Goal: Register for event/course: Sign up to attend an event or enroll in a course

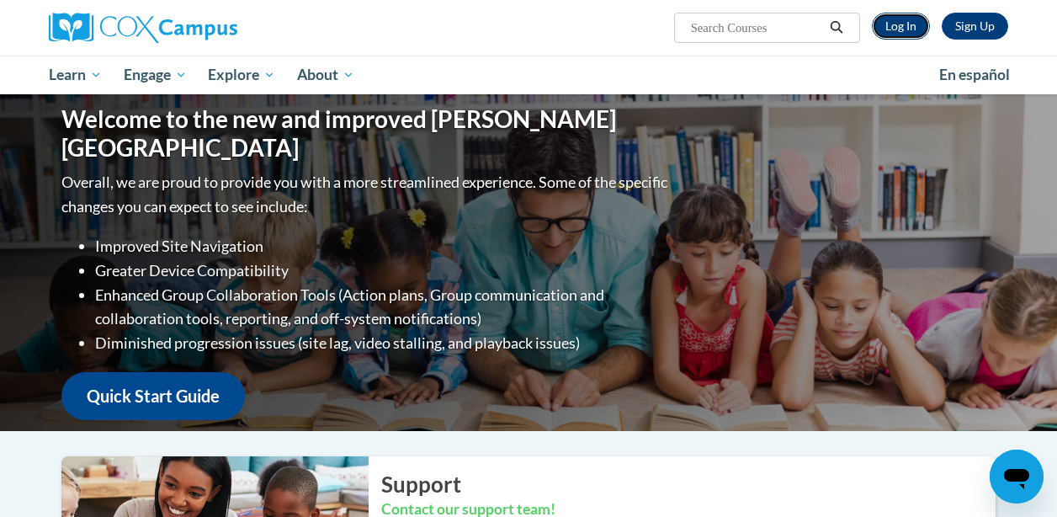
click at [908, 33] on link "Log In" at bounding box center [901, 26] width 58 height 27
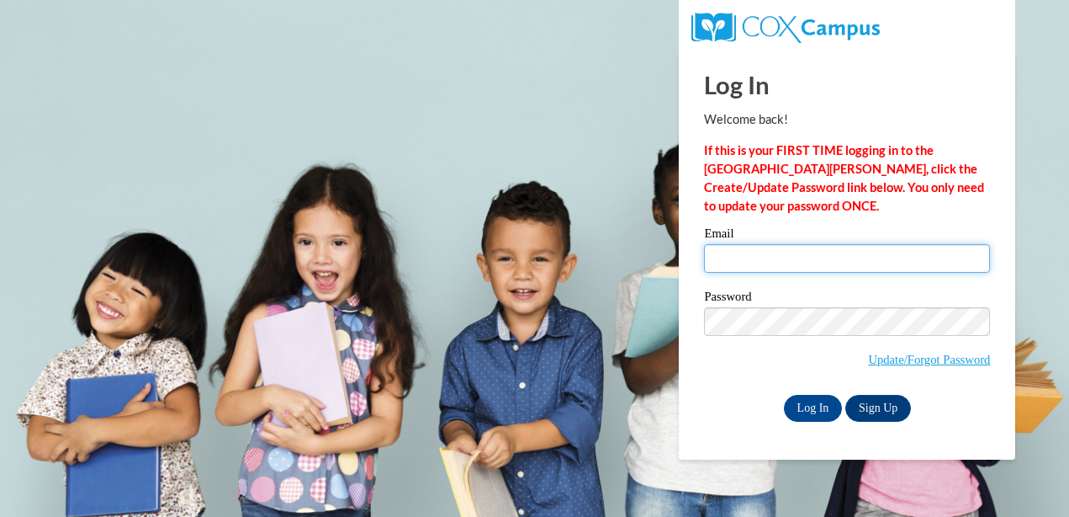
click at [741, 262] on input "Email" at bounding box center [847, 258] width 286 height 29
type input "jkirby@lccaa.net"
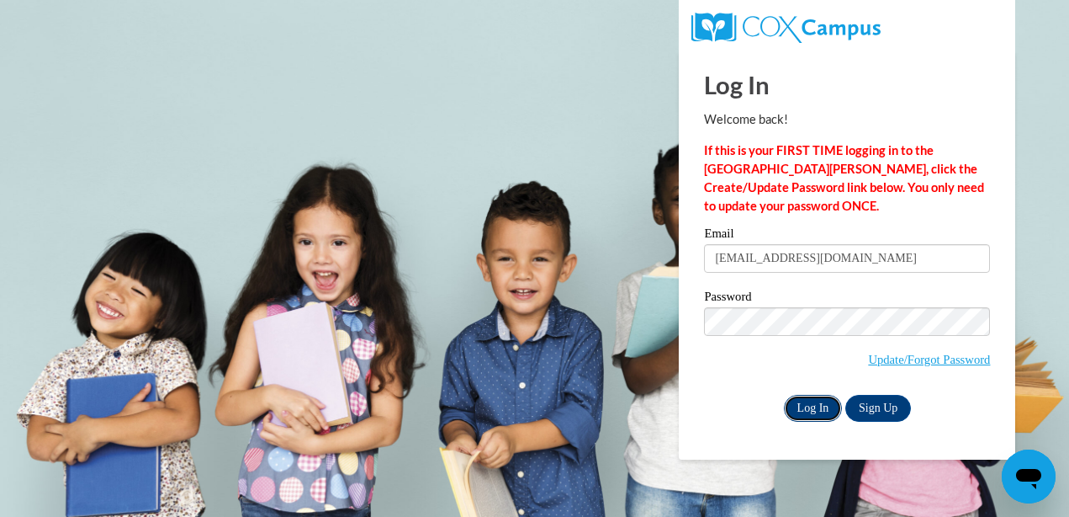
click at [809, 398] on input "Log In" at bounding box center [813, 408] width 59 height 27
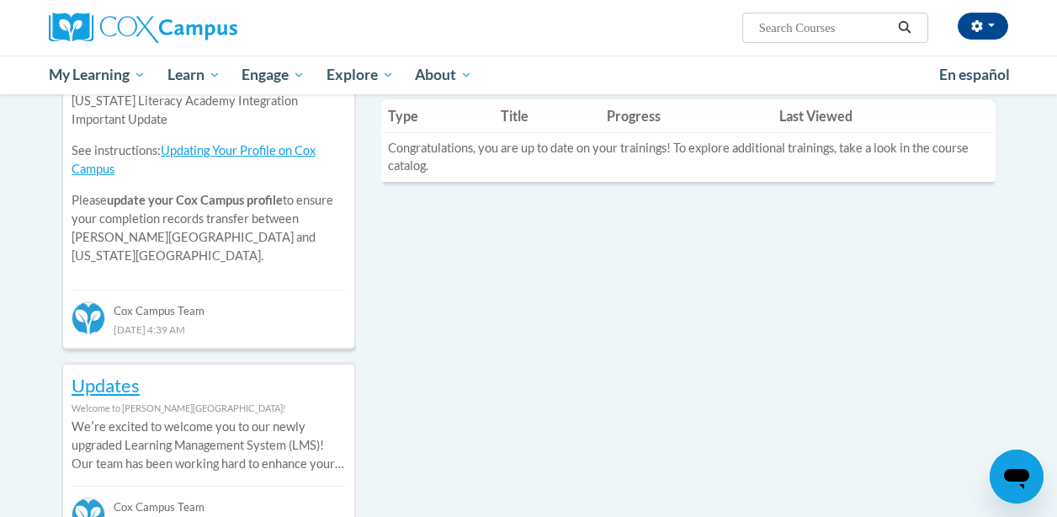
scroll to position [699, 0]
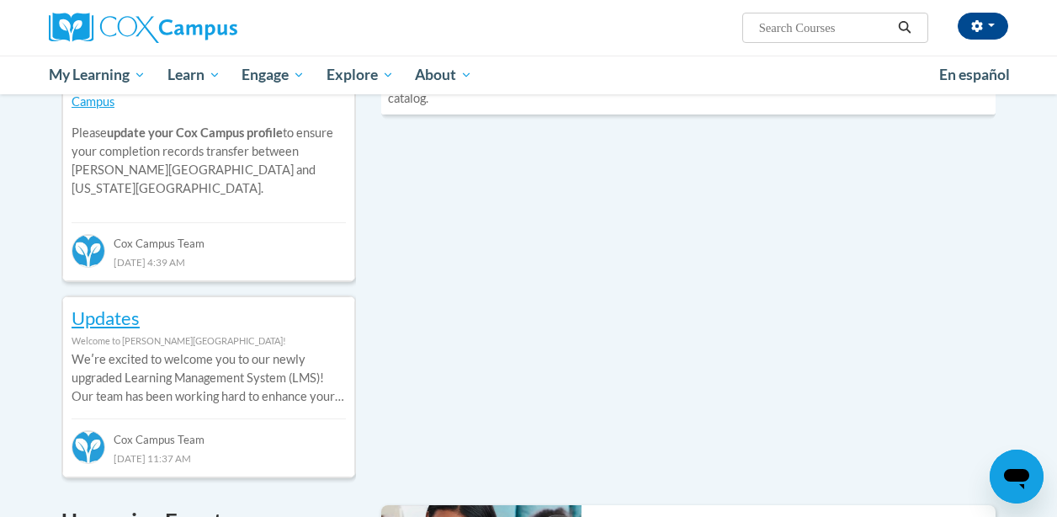
click at [797, 26] on input "Search..." at bounding box center [824, 28] width 135 height 20
type input "ST10125649"
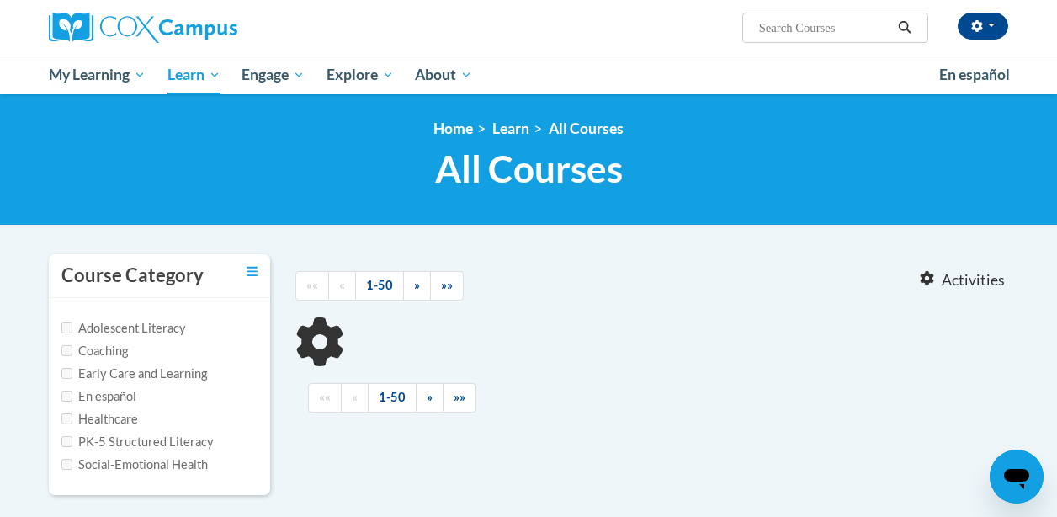
type input "ST10125649"
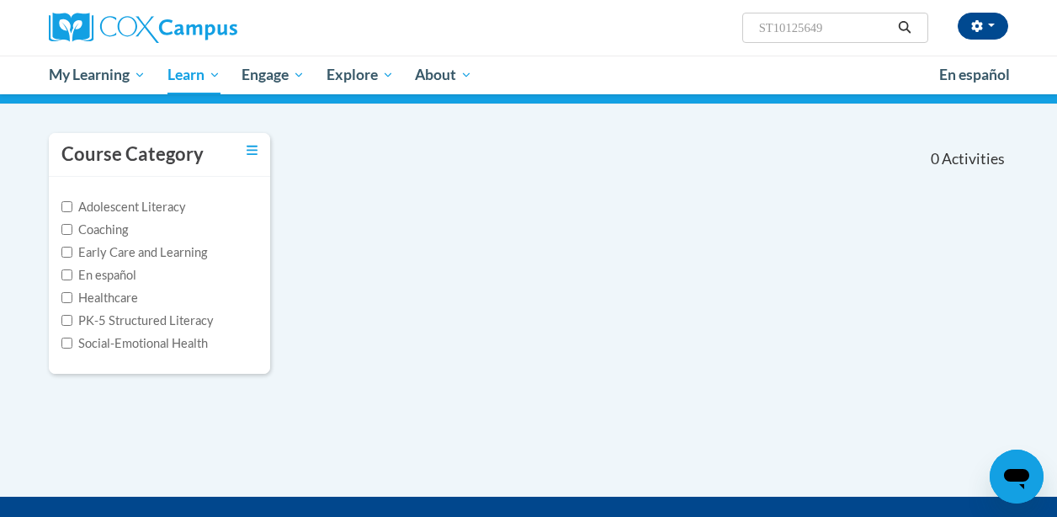
scroll to position [122, 0]
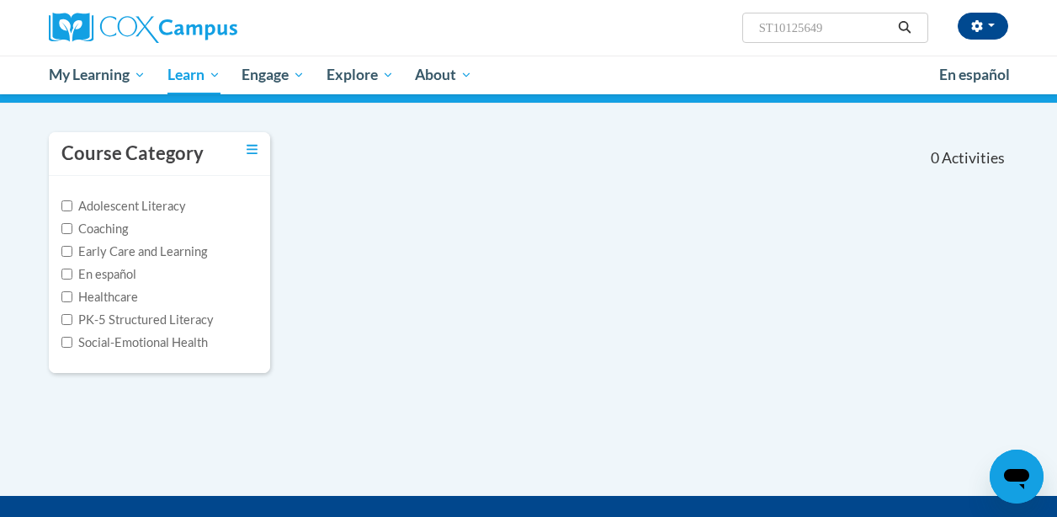
click at [196, 321] on label "PK-5 Structured Literacy" at bounding box center [137, 319] width 152 height 19
click at [72, 321] on input "PK-5 Structured Literacy" at bounding box center [66, 319] width 11 height 11
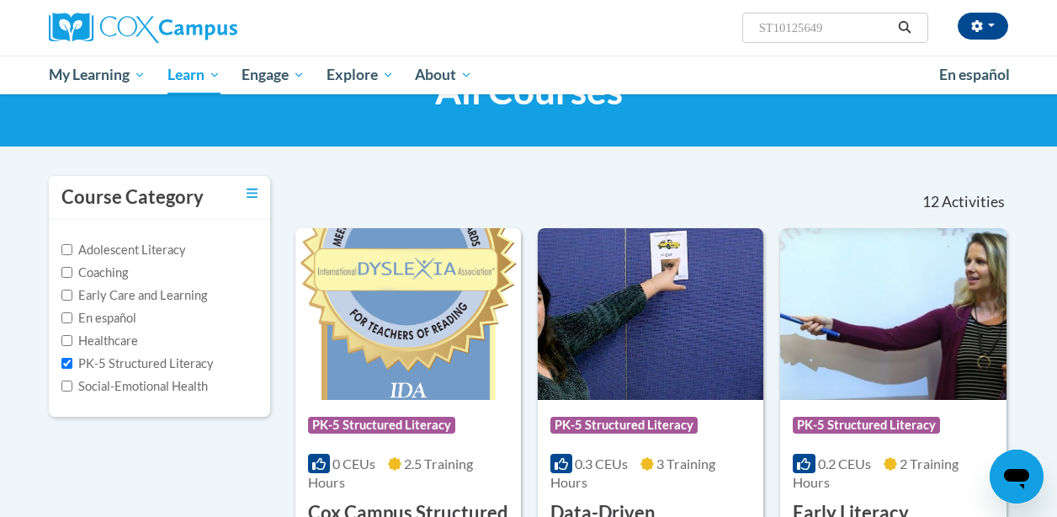
scroll to position [0, 0]
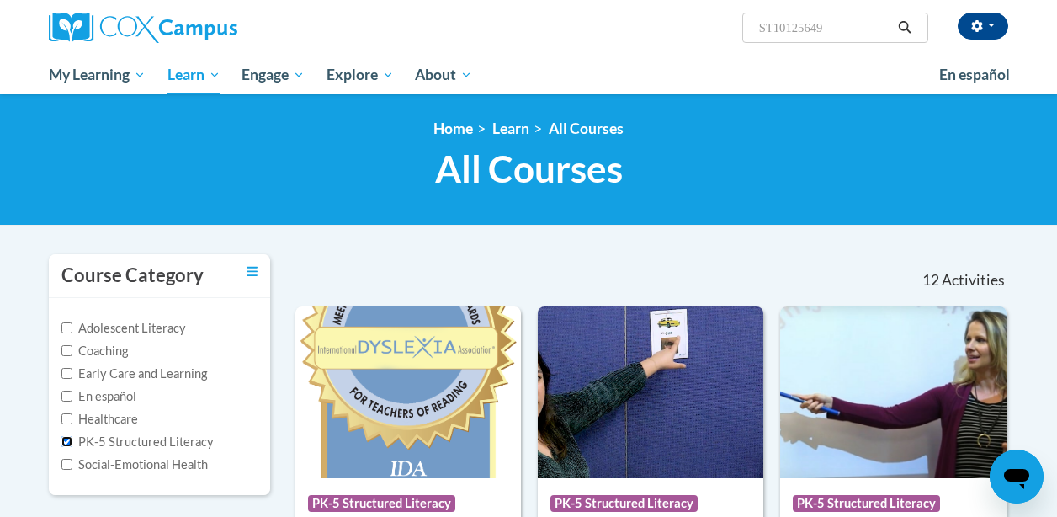
drag, startPoint x: 69, startPoint y: 439, endPoint x: 70, endPoint y: 389, distance: 50.5
click at [69, 439] on input "PK-5 Structured Literacy" at bounding box center [66, 441] width 11 height 11
checkbox input "false"
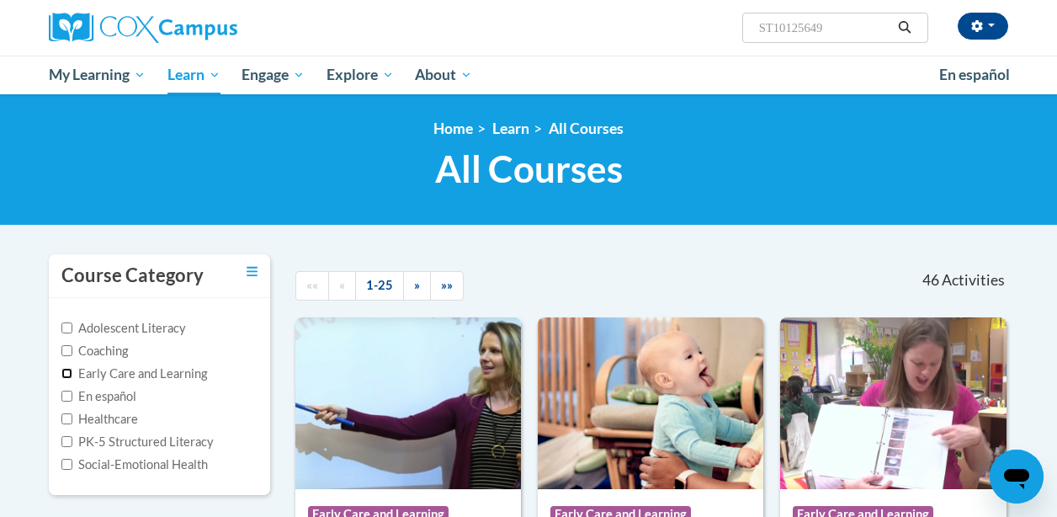
click at [63, 374] on input "Early Care and Learning" at bounding box center [66, 373] width 11 height 11
checkbox input "true"
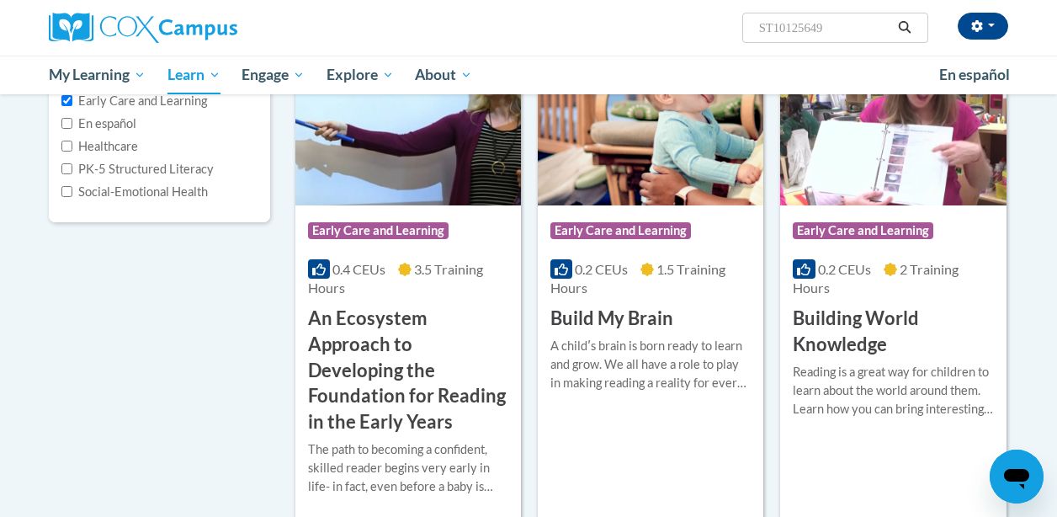
scroll to position [272, 0]
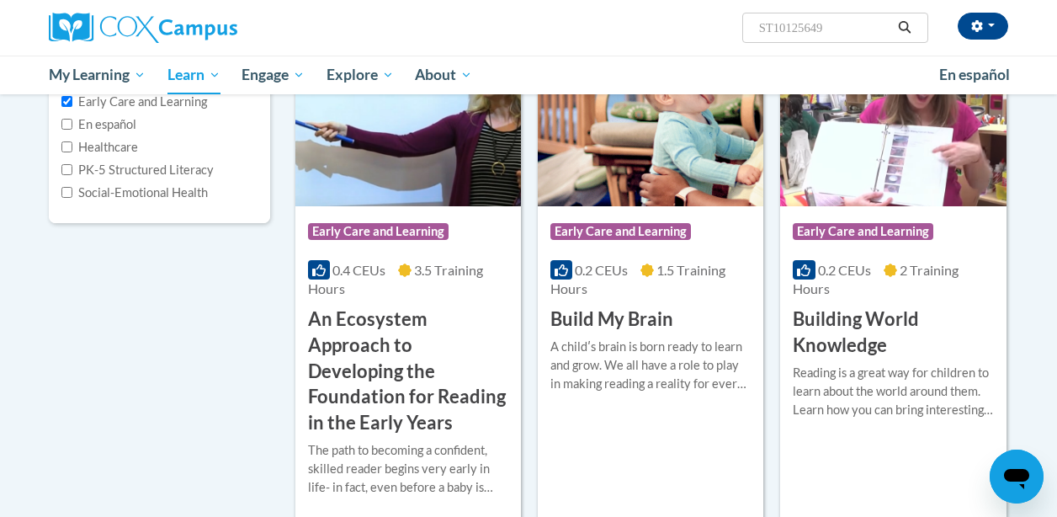
click at [344, 325] on h3 "An Ecosystem Approach to Developing the Foundation for Reading in the Early Yea…" at bounding box center [408, 371] width 200 height 130
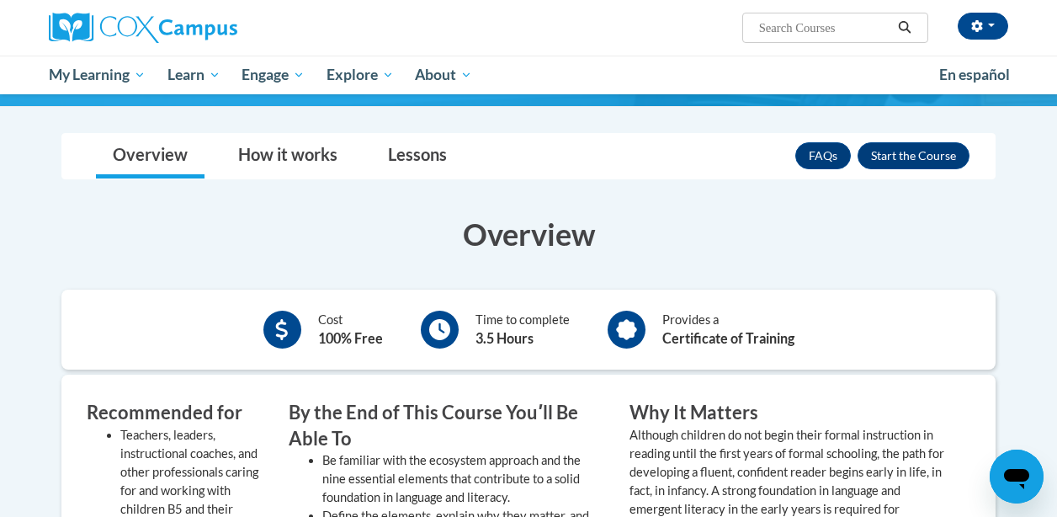
scroll to position [426, 0]
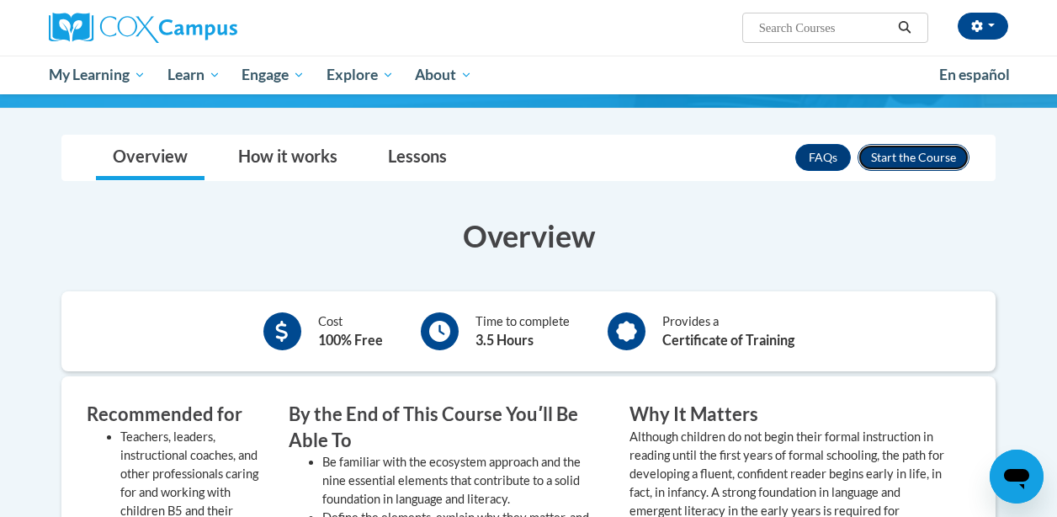
click at [875, 156] on button "Enroll" at bounding box center [913, 157] width 112 height 27
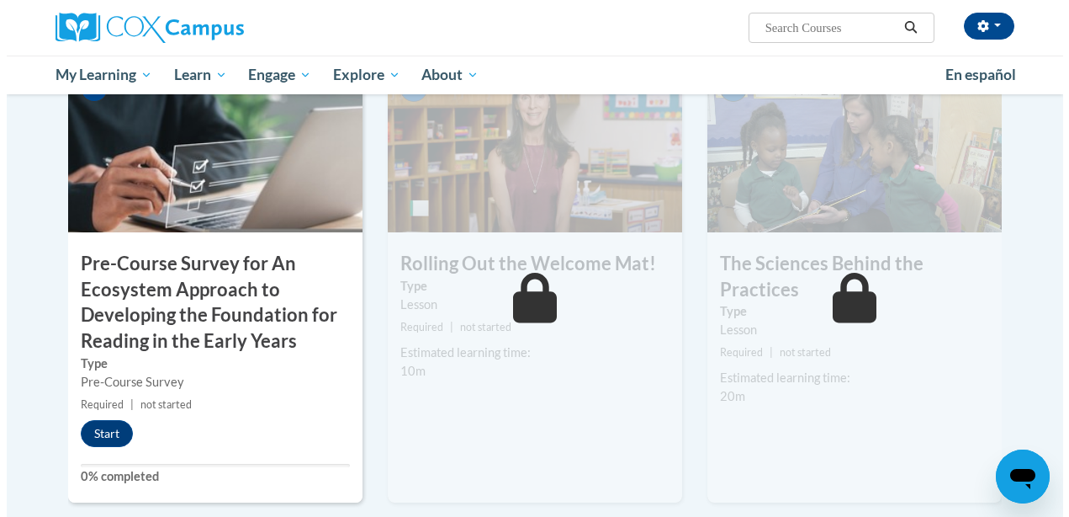
scroll to position [456, 0]
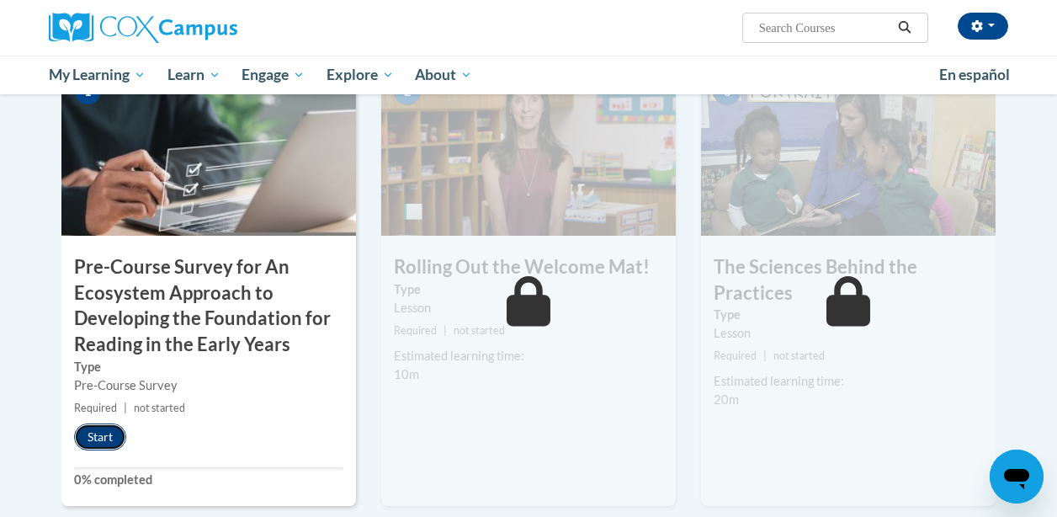
click at [106, 432] on button "Start" at bounding box center [100, 436] width 52 height 27
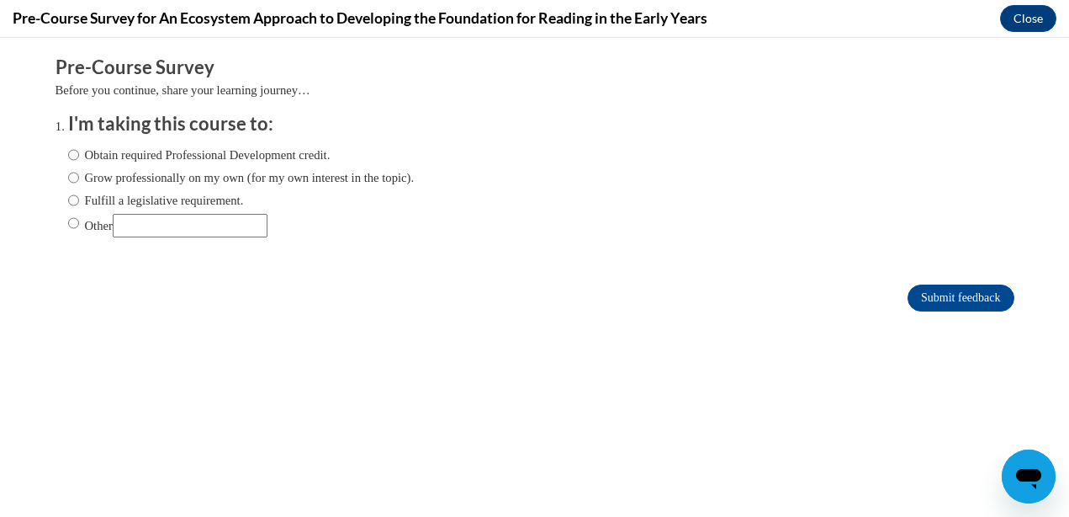
scroll to position [0, 0]
click at [158, 183] on label "Grow professionally on my own (for my own interest in the topic)." at bounding box center [241, 177] width 347 height 19
click at [79, 183] on input "Grow professionally on my own (for my own interest in the topic)." at bounding box center [73, 177] width 11 height 19
radio input "true"
click at [189, 238] on div "Obtain required Professional Development credit. Grow professionally on my own …" at bounding box center [241, 191] width 347 height 109
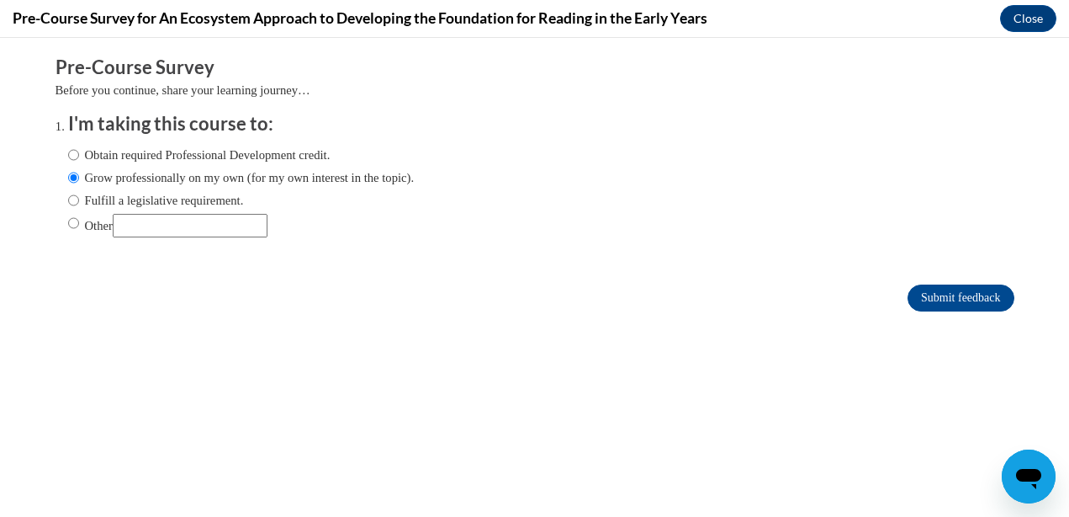
click at [327, 173] on label "Grow professionally on my own (for my own interest in the topic)." at bounding box center [241, 177] width 347 height 19
click at [79, 173] on input "Grow professionally on my own (for my own interest in the topic)." at bounding box center [73, 177] width 11 height 19
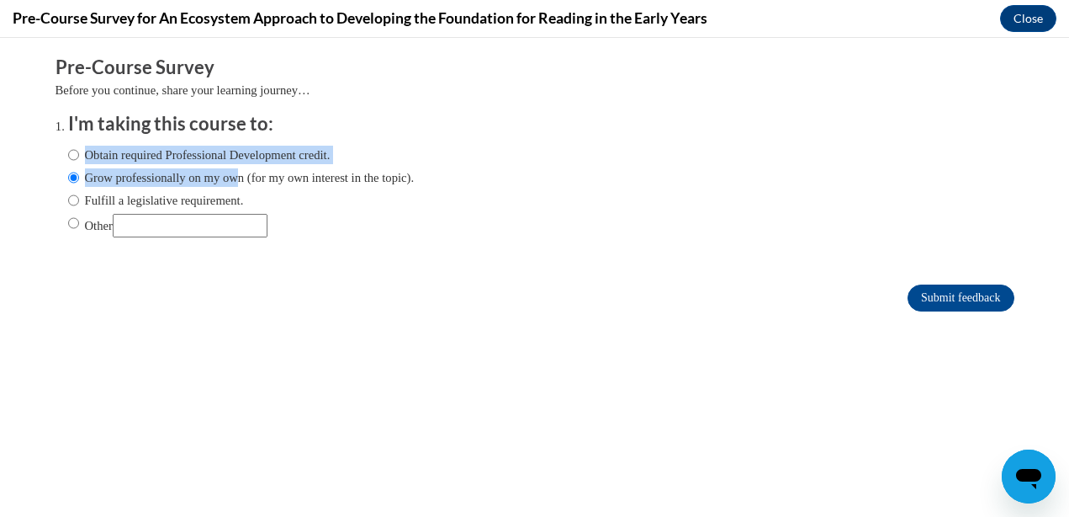
drag, startPoint x: 237, startPoint y: 176, endPoint x: 72, endPoint y: 160, distance: 166.5
click at [72, 160] on div "Obtain required Professional Development credit. Grow professionally on my own …" at bounding box center [241, 191] width 347 height 109
drag, startPoint x: 72, startPoint y: 160, endPoint x: 91, endPoint y: 162, distance: 19.4
copy div "Obtain required Professional Development credit. Grow professionally on my ow"
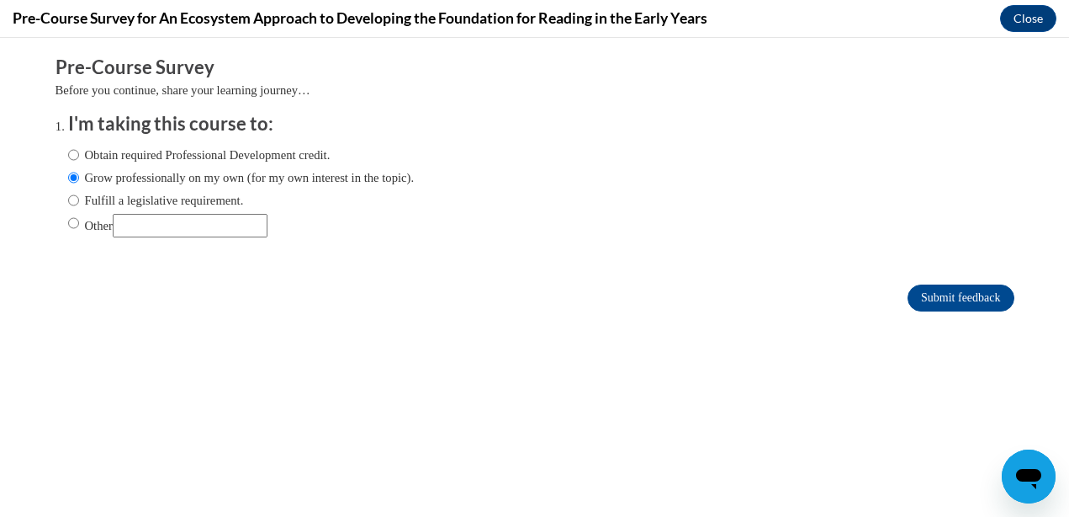
click at [127, 216] on input "Other" at bounding box center [190, 226] width 155 height 24
paste input "Obtain required Professional Development credit. Grow professionally on my ow"
type input "Obtain required Professional Development credit. Grow professionally on my own"
click at [81, 221] on label "Other" at bounding box center [167, 226] width 199 height 24
click at [79, 221] on input "Other" at bounding box center [73, 223] width 11 height 19
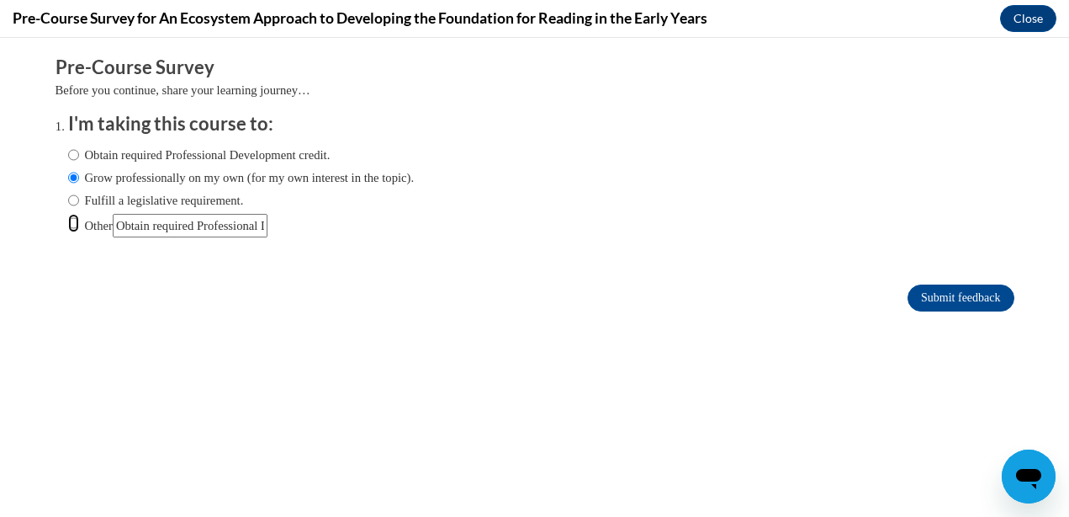
radio input "true"
click at [932, 291] on input "Submit feedback" at bounding box center [961, 297] width 106 height 27
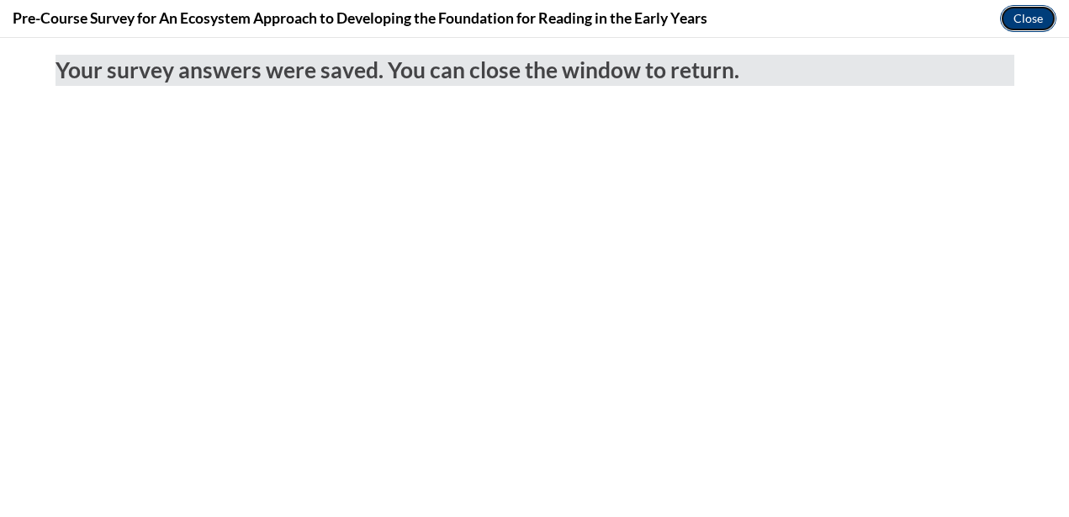
click at [1015, 13] on button "Close" at bounding box center [1028, 18] width 56 height 27
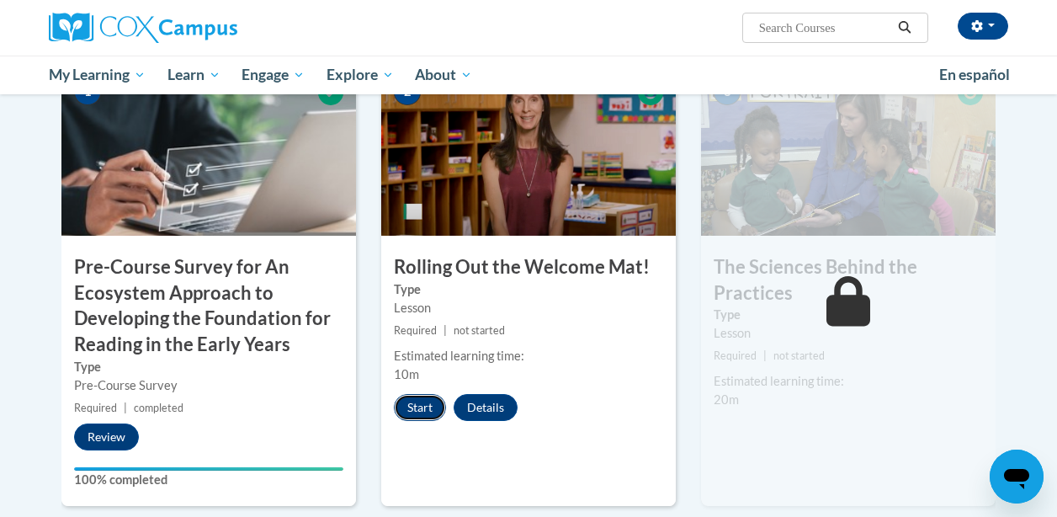
click at [430, 401] on button "Start" at bounding box center [420, 407] width 52 height 27
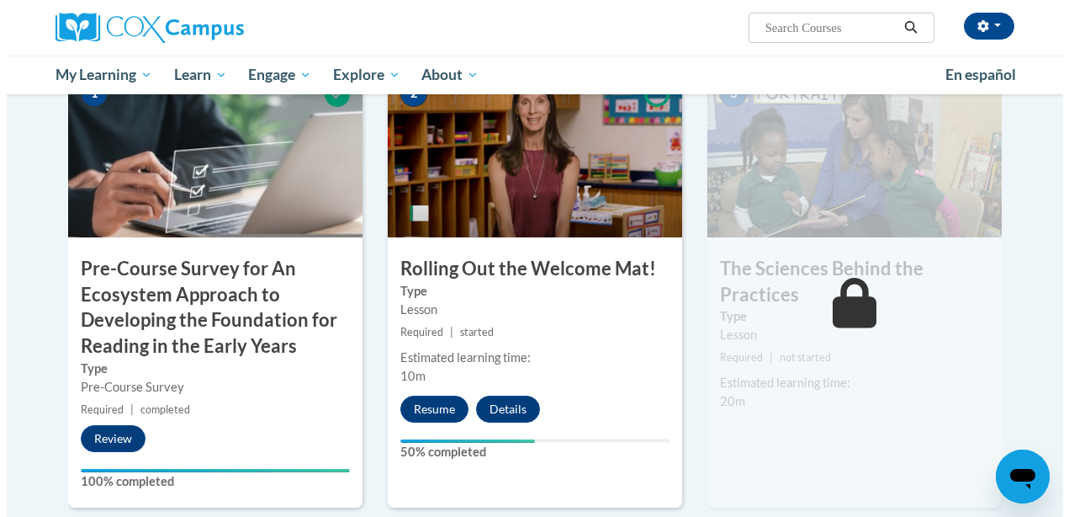
scroll to position [457, 0]
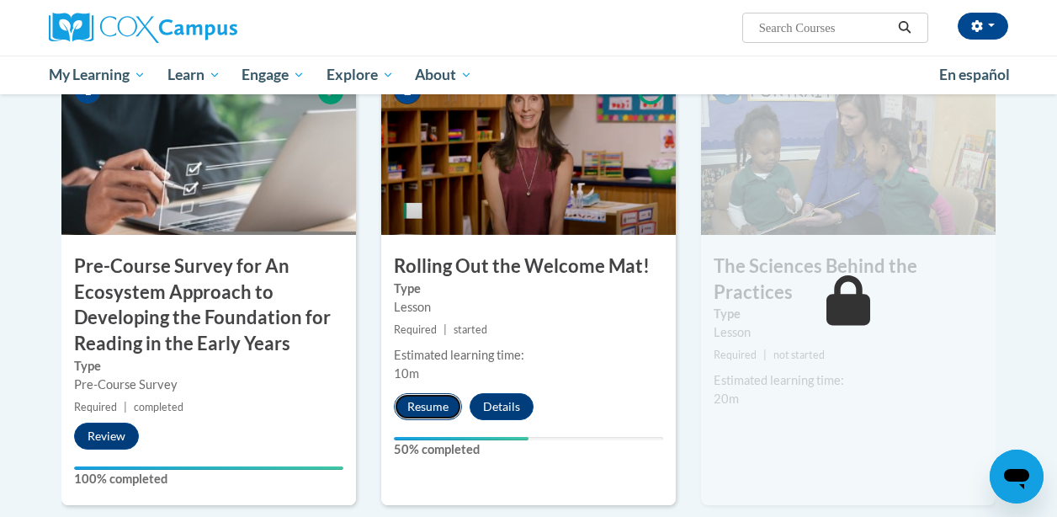
click at [444, 402] on button "Resume" at bounding box center [428, 406] width 68 height 27
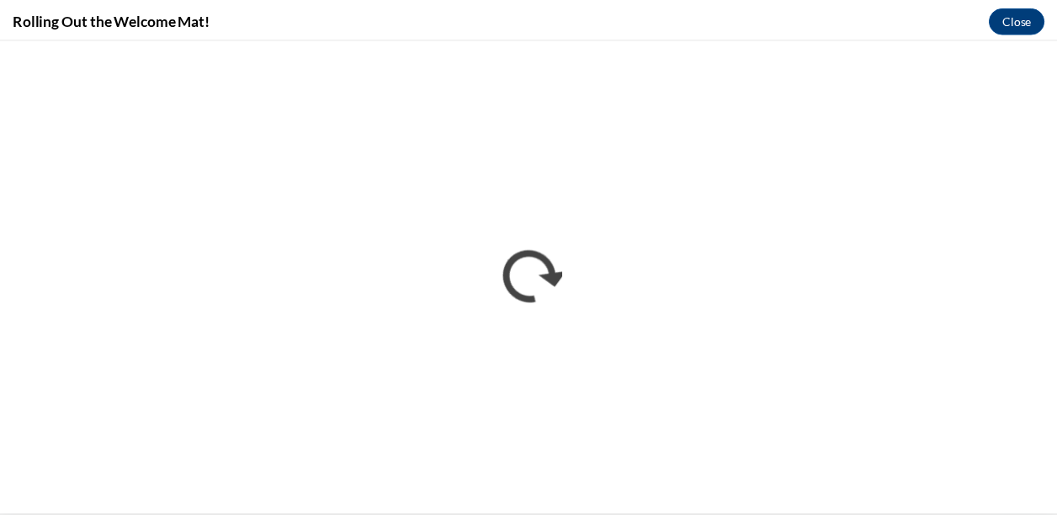
scroll to position [0, 0]
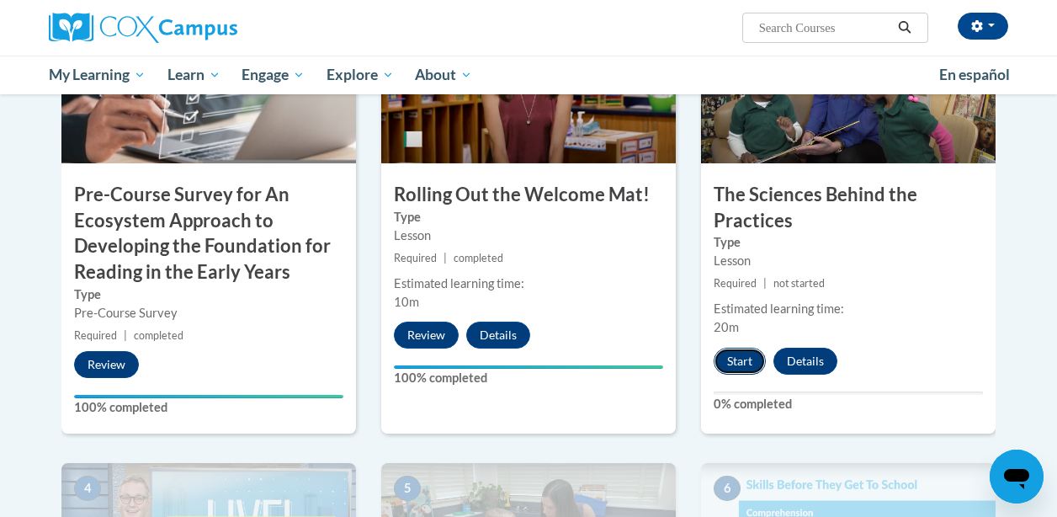
click at [742, 370] on button "Start" at bounding box center [739, 360] width 52 height 27
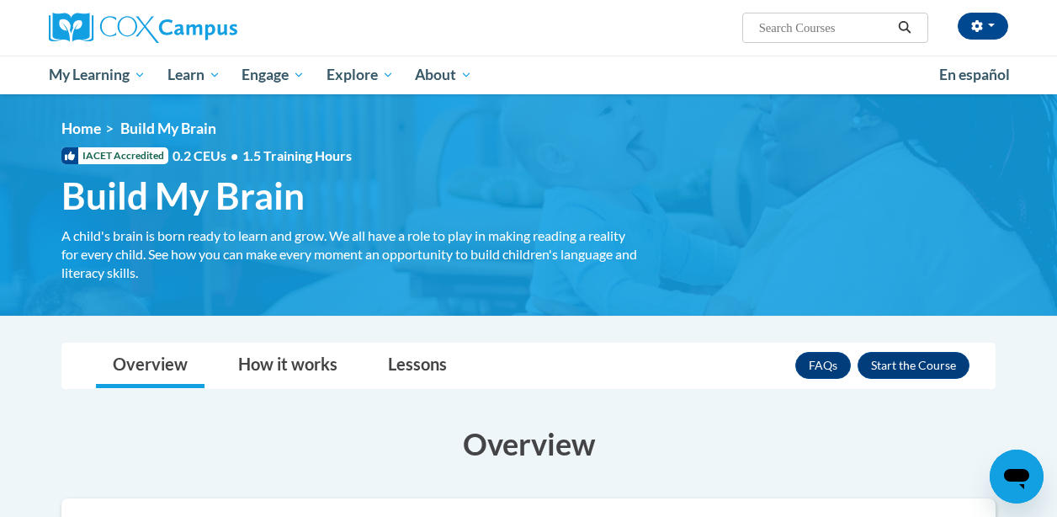
click at [787, 32] on input "Search..." at bounding box center [824, 28] width 135 height 20
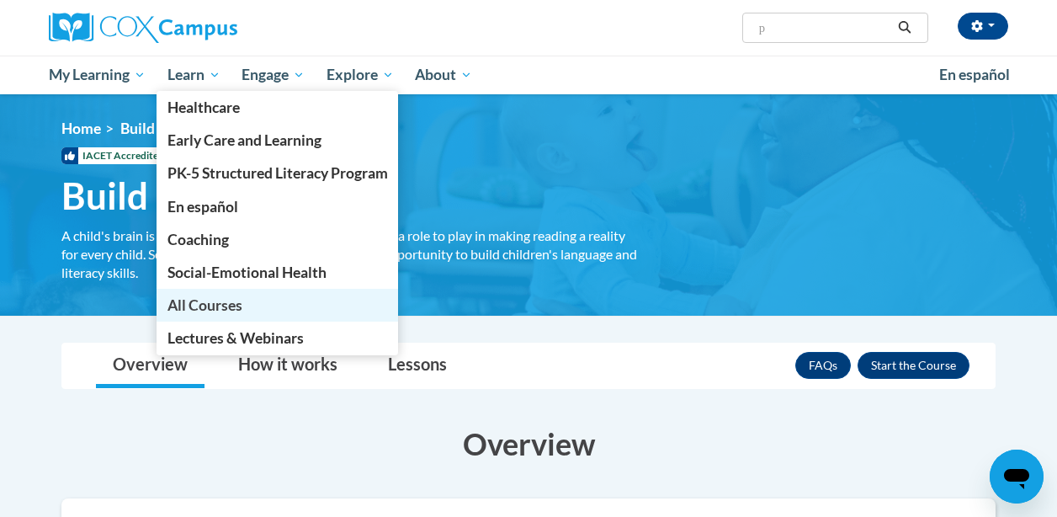
type input "p"
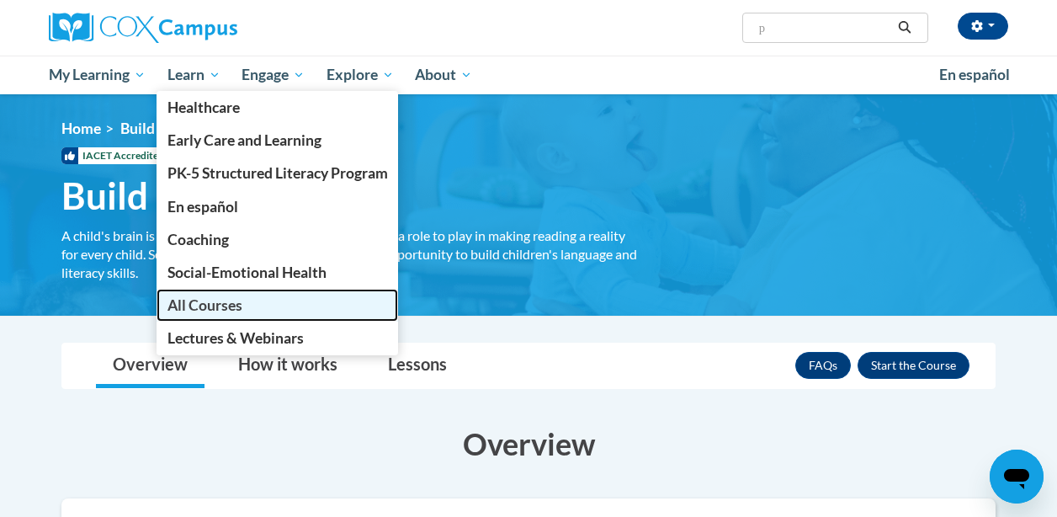
click at [257, 296] on link "All Courses" at bounding box center [277, 305] width 242 height 33
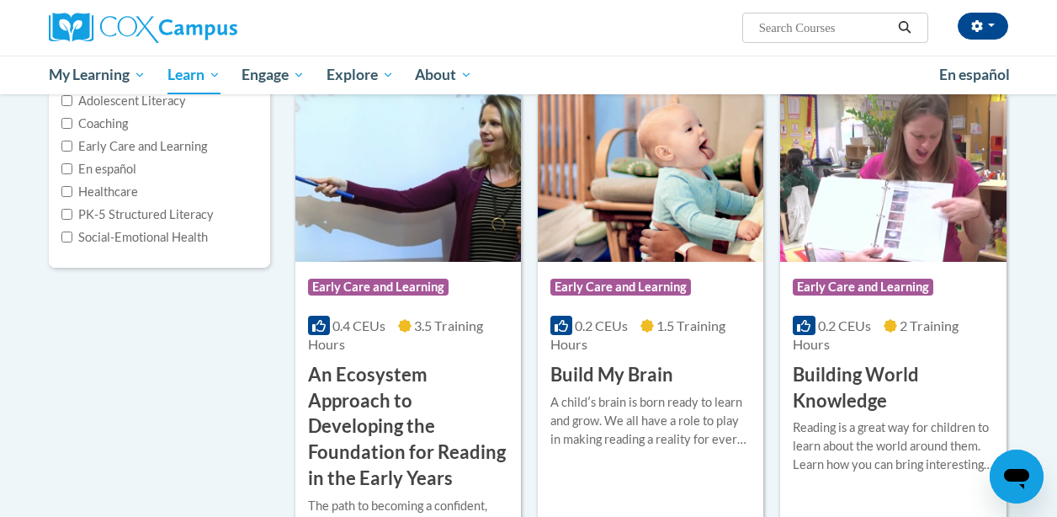
scroll to position [228, 0]
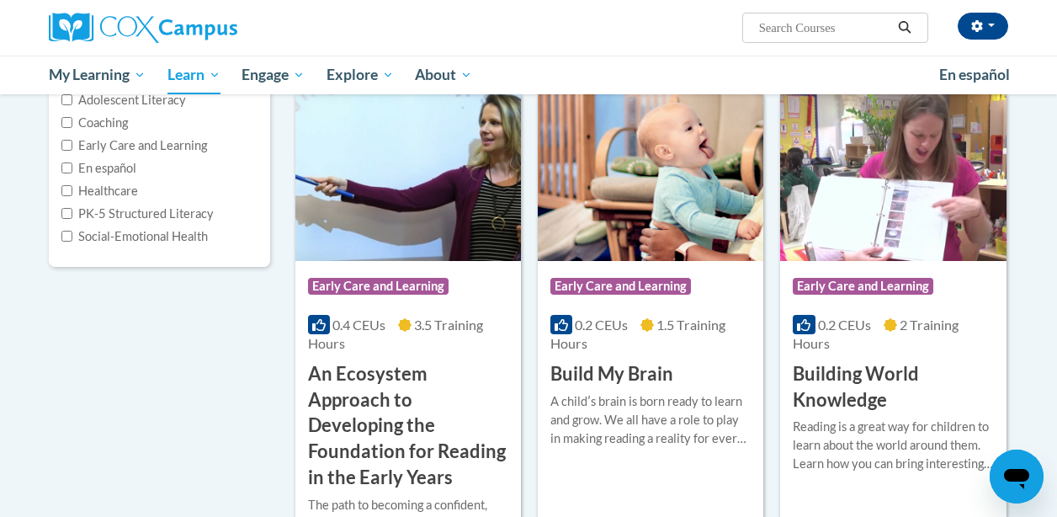
click at [824, 370] on h3 "Building World Knowledge" at bounding box center [893, 387] width 200 height 52
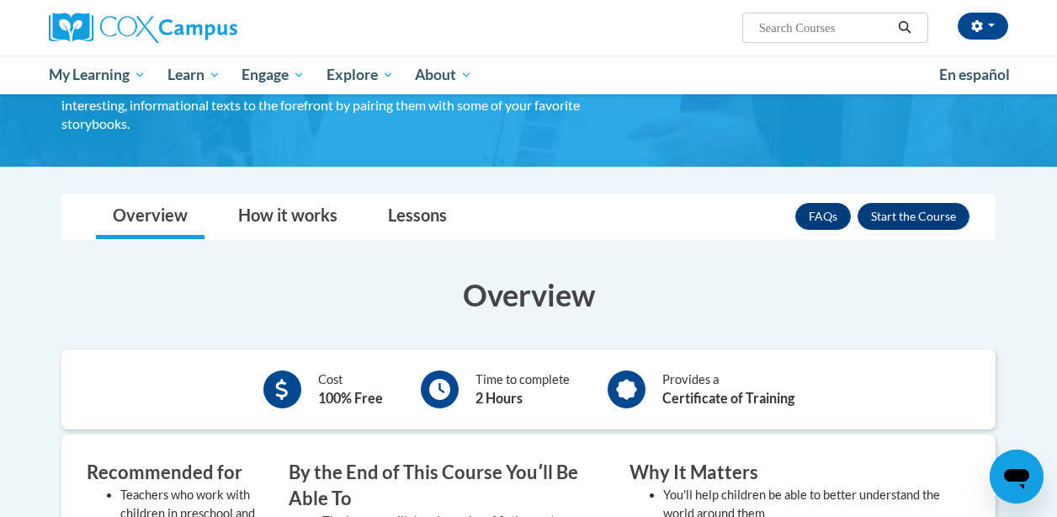
scroll to position [148, 0]
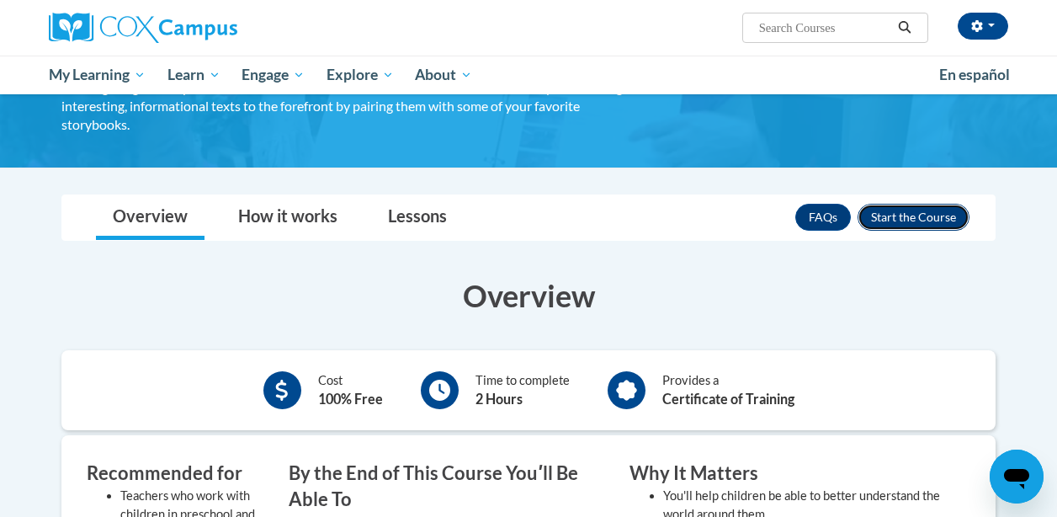
click at [888, 211] on button "Enroll" at bounding box center [913, 217] width 112 height 27
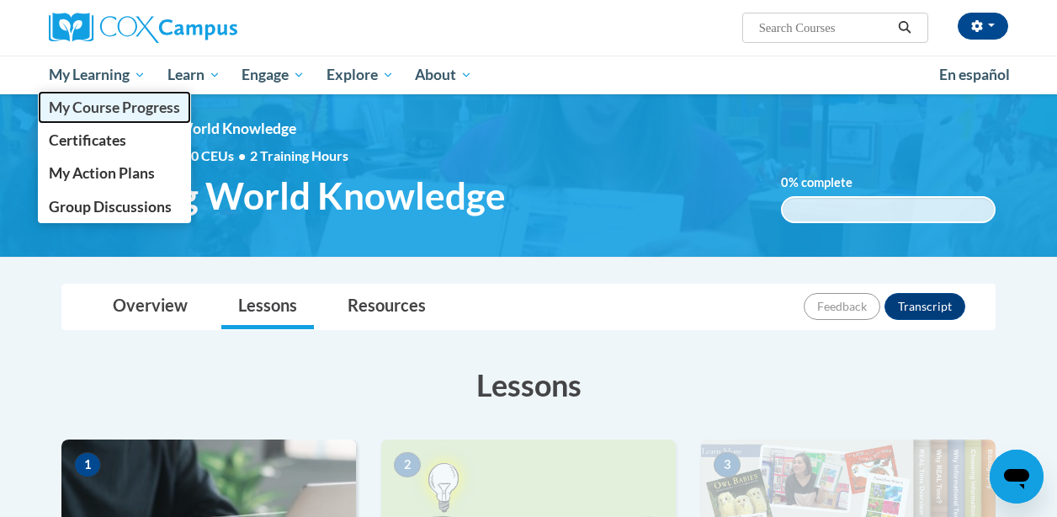
click at [129, 109] on span "My Course Progress" at bounding box center [114, 107] width 131 height 18
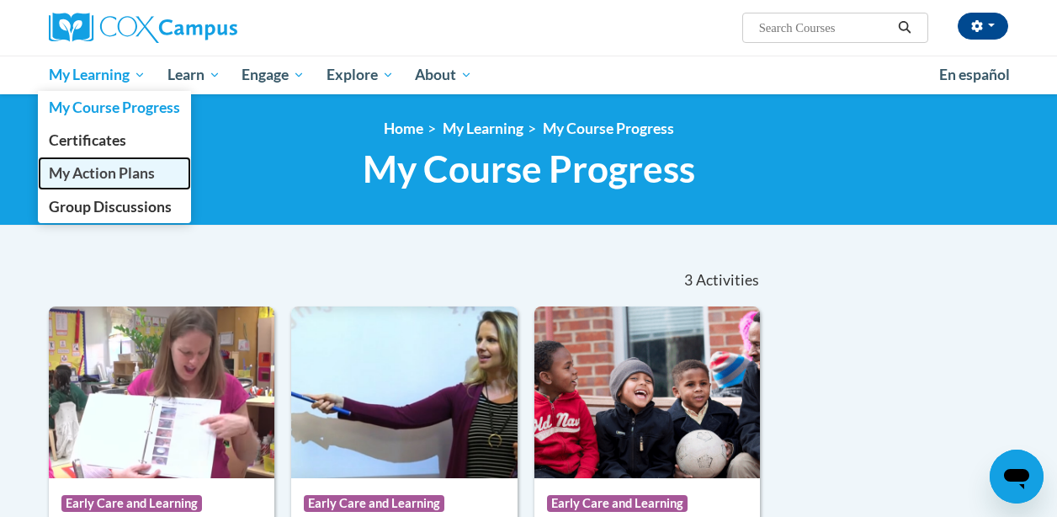
click at [98, 174] on span "My Action Plans" at bounding box center [102, 173] width 106 height 18
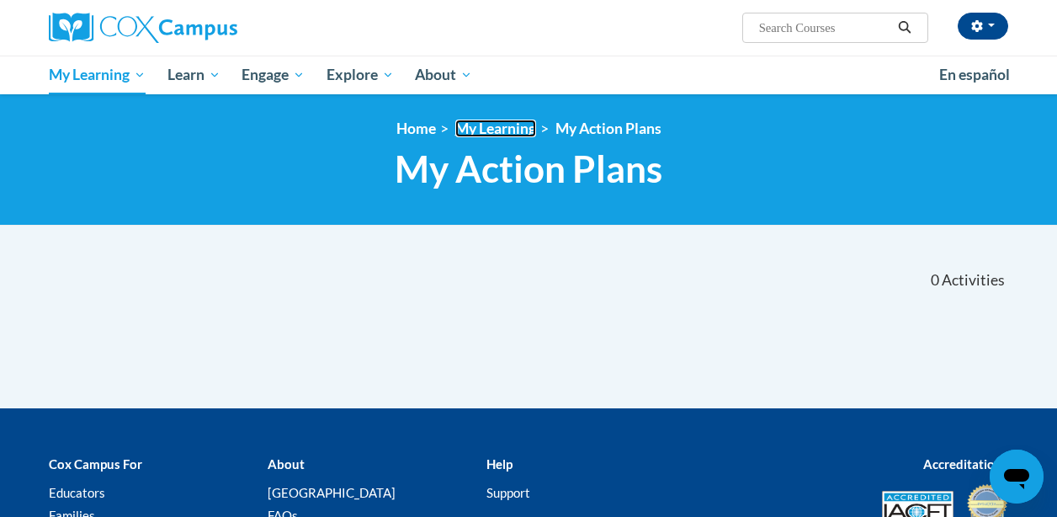
click at [466, 126] on link "My Learning" at bounding box center [495, 128] width 81 height 18
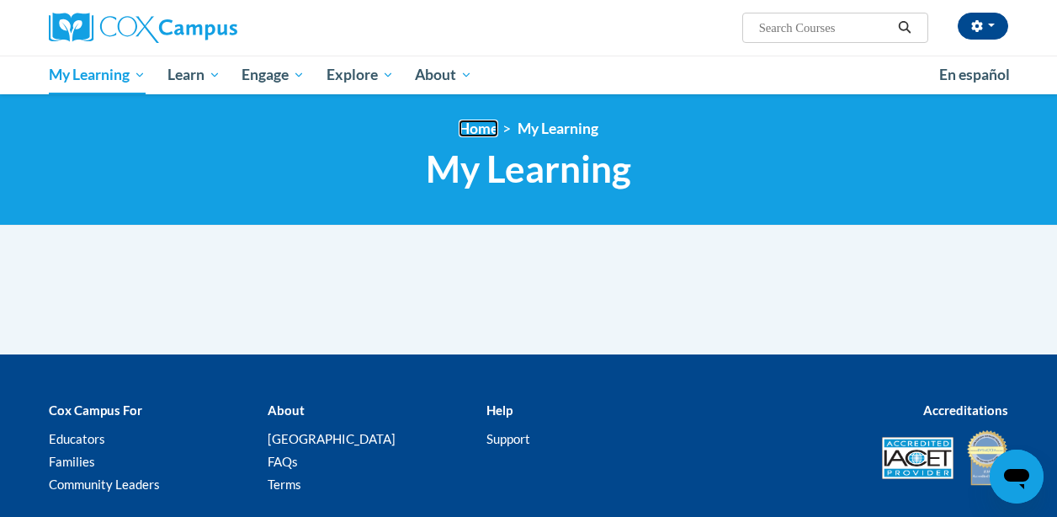
click at [466, 126] on link "Home" at bounding box center [479, 128] width 40 height 18
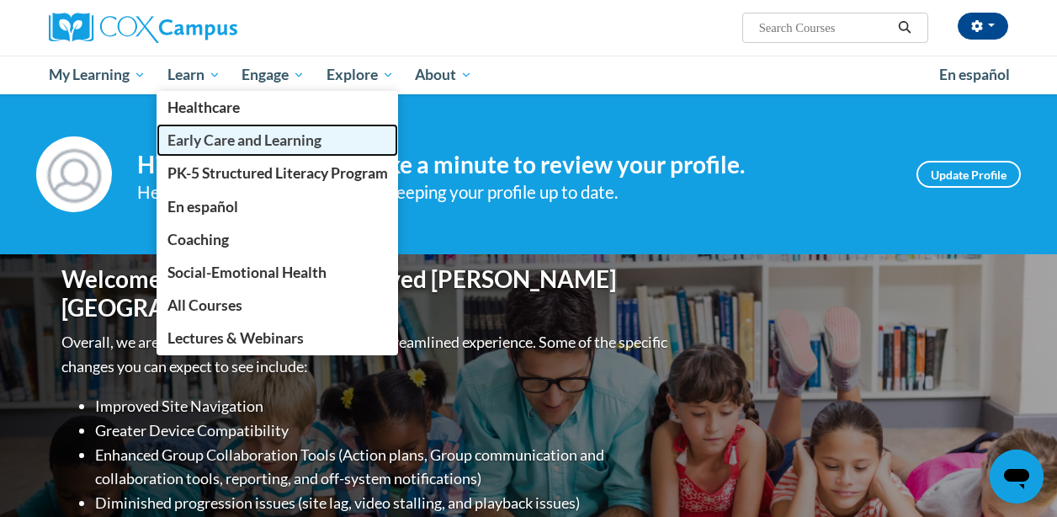
click at [203, 138] on span "Early Care and Learning" at bounding box center [244, 140] width 154 height 18
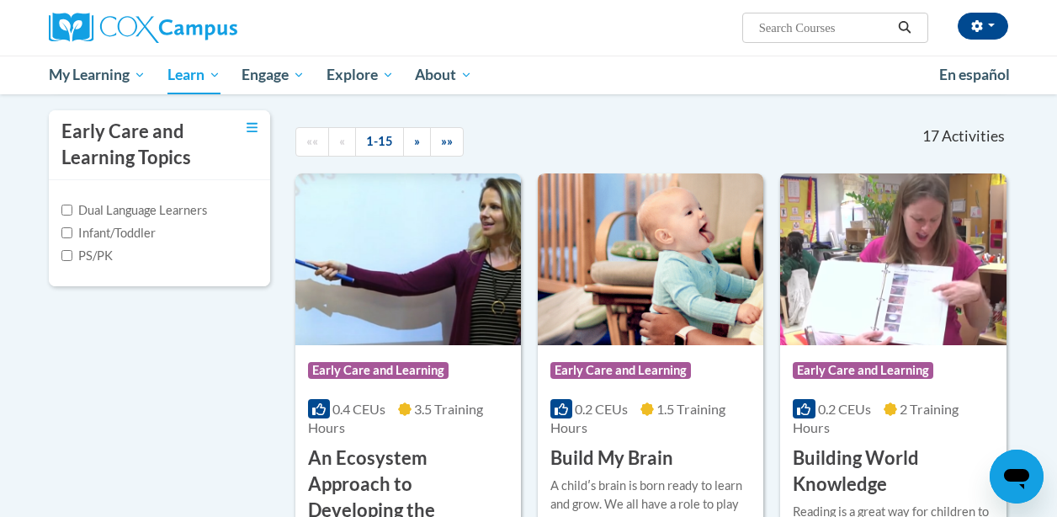
scroll to position [343, 0]
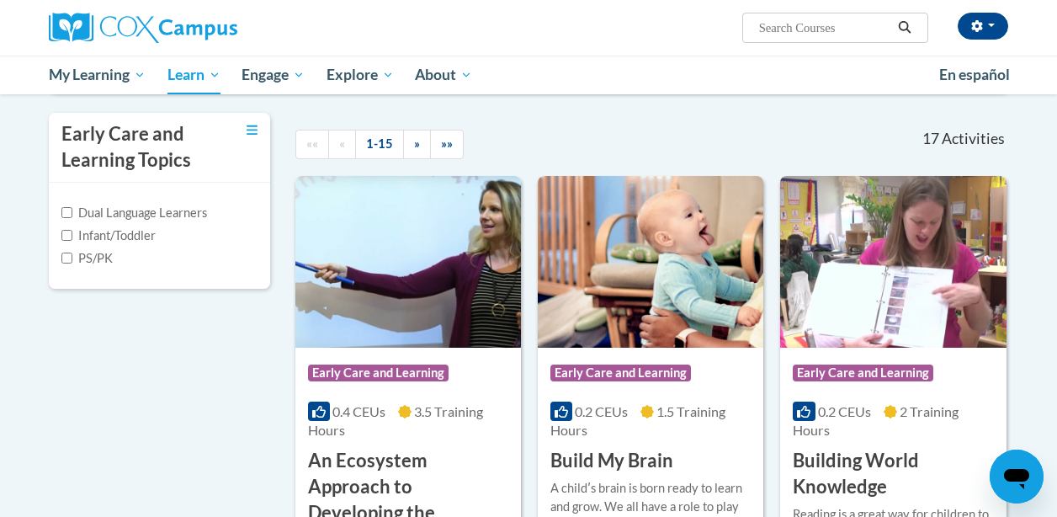
click at [93, 253] on label "PS/PK" at bounding box center [86, 258] width 51 height 19
click at [72, 253] on input "PS/PK" at bounding box center [66, 257] width 11 height 11
checkbox input "true"
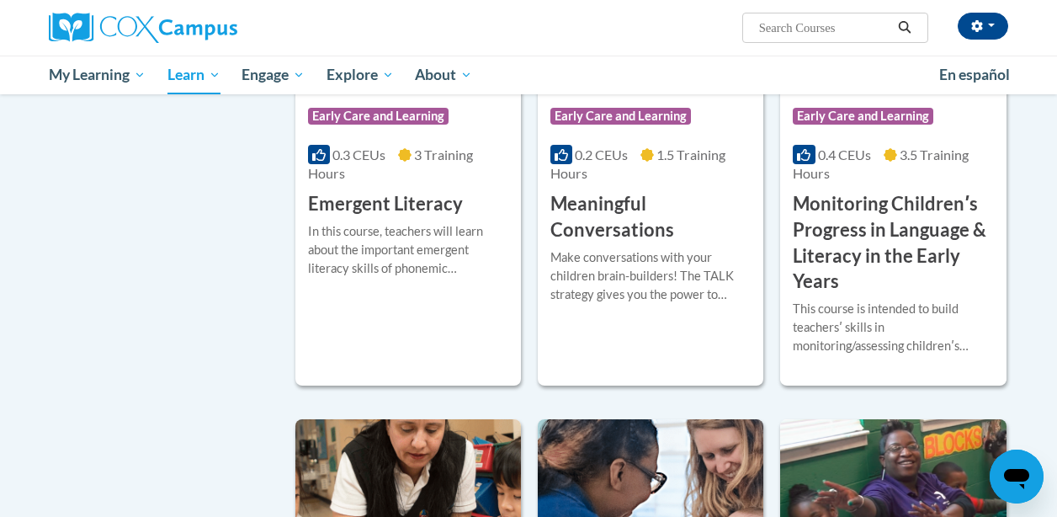
scroll to position [1116, 0]
click at [845, 247] on h3 "Monitoring Childrenʹs Progress in Language & Literacy in the Early Years" at bounding box center [893, 241] width 200 height 103
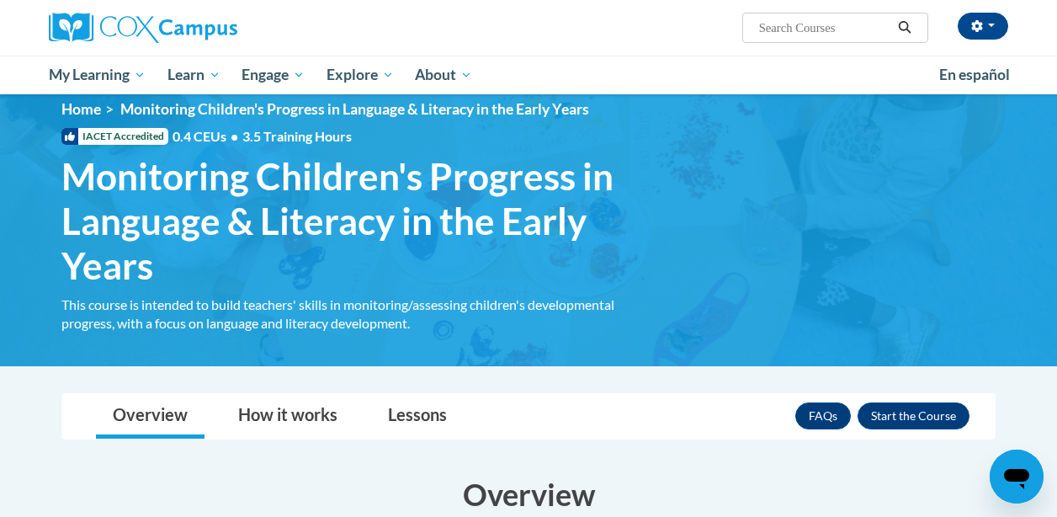
scroll to position [16, 0]
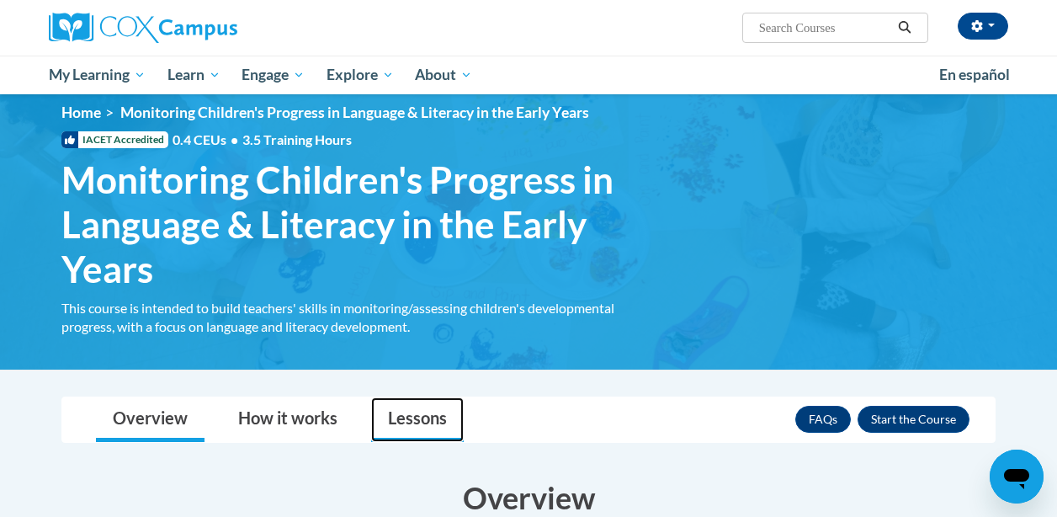
click at [395, 415] on link "Lessons" at bounding box center [417, 419] width 93 height 45
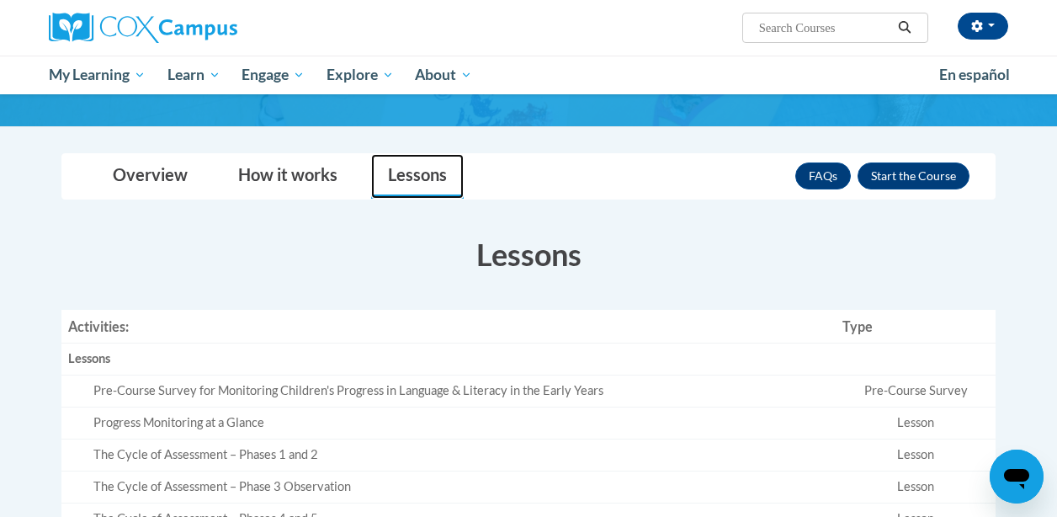
scroll to position [258, 0]
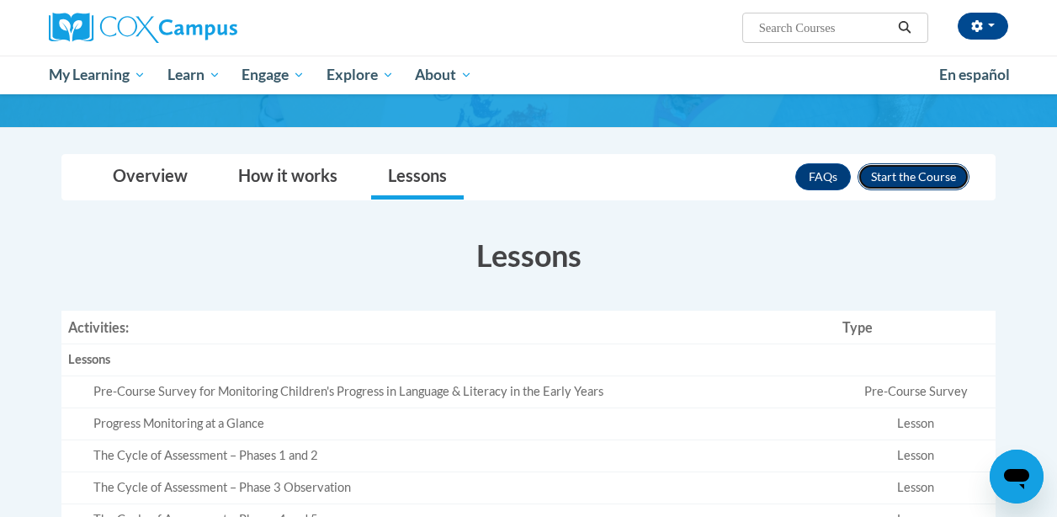
click at [919, 175] on button "Enroll" at bounding box center [913, 176] width 112 height 27
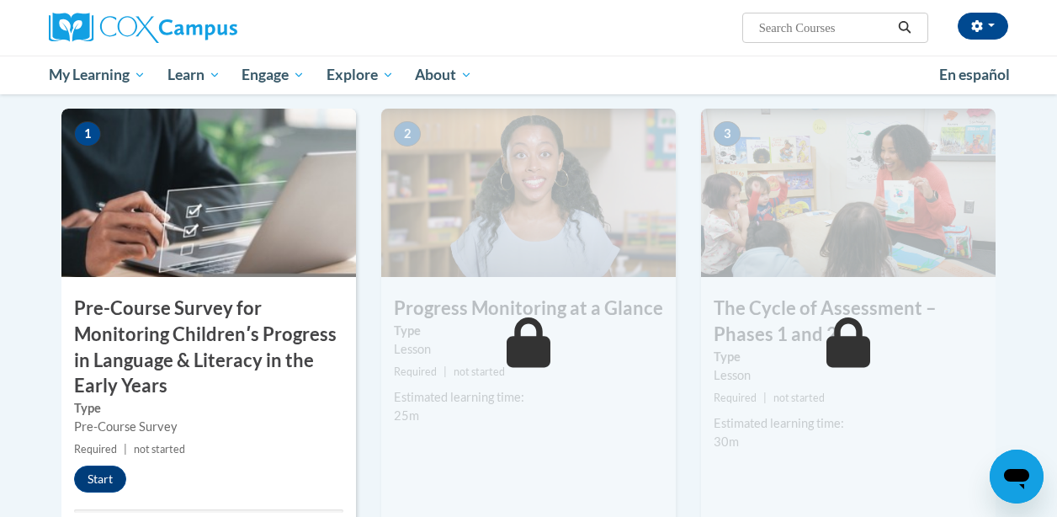
scroll to position [480, 0]
